Goal: Find specific page/section: Find specific page/section

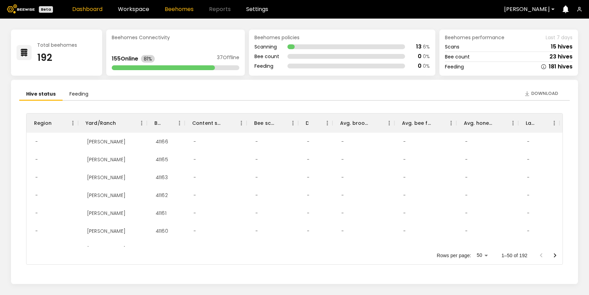
click at [176, 8] on link "Beehomes" at bounding box center [179, 10] width 29 height 6
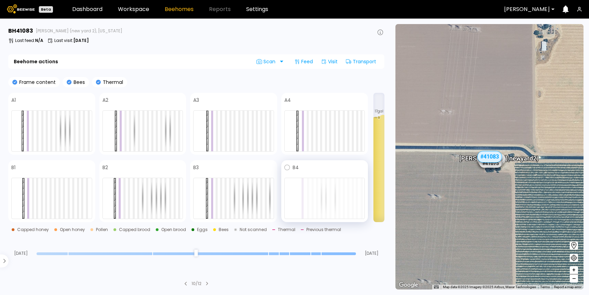
click at [319, 172] on div at bounding box center [324, 174] width 81 height 5
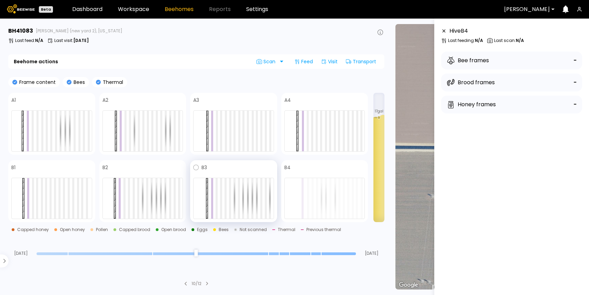
click at [261, 172] on div at bounding box center [233, 174] width 81 height 5
click at [315, 172] on div at bounding box center [324, 174] width 81 height 5
